Goal: Task Accomplishment & Management: Manage account settings

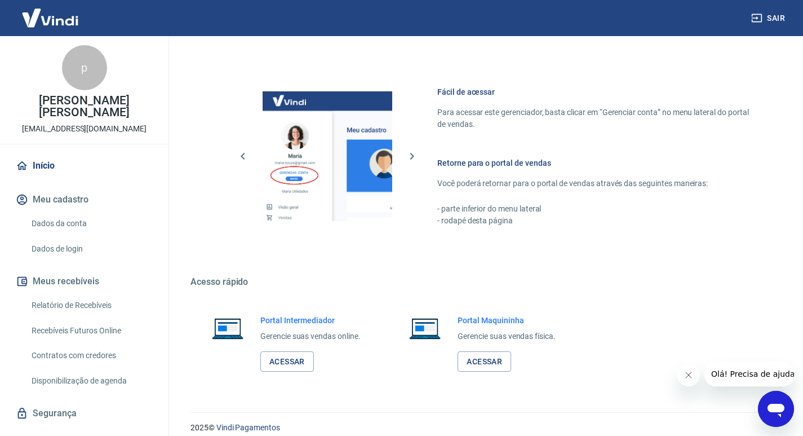
scroll to position [582, 0]
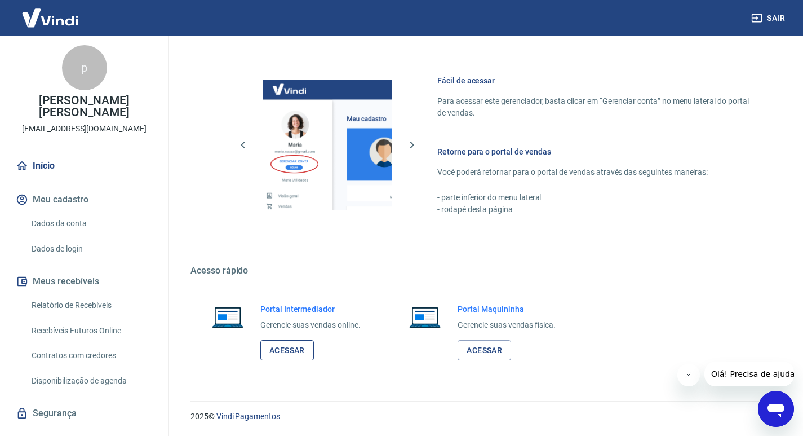
click at [293, 349] on link "Acessar" at bounding box center [287, 350] width 54 height 21
click at [293, 351] on link "Acessar" at bounding box center [287, 350] width 54 height 21
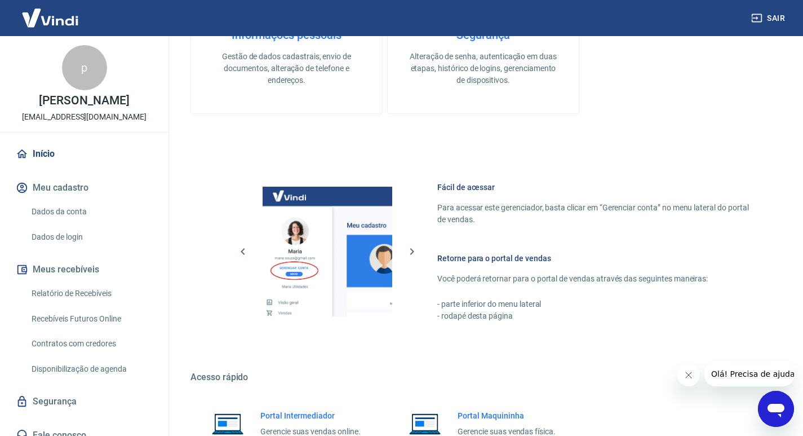
scroll to position [582, 0]
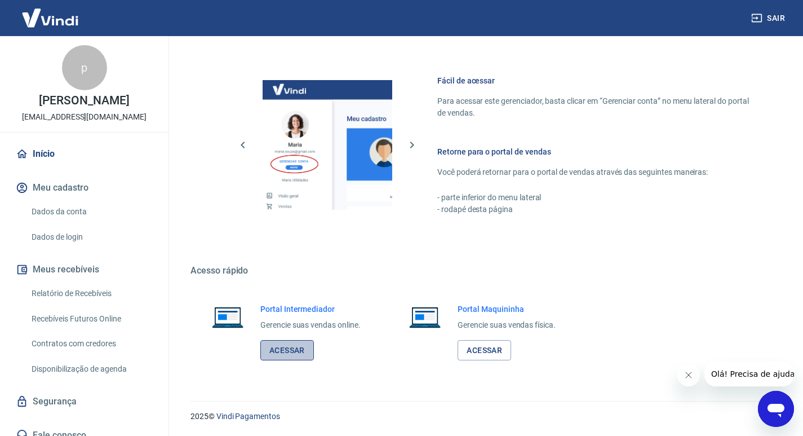
click at [300, 353] on link "Acessar" at bounding box center [287, 350] width 54 height 21
click at [300, 349] on link "Acessar" at bounding box center [287, 350] width 54 height 21
